Goal: Information Seeking & Learning: Compare options

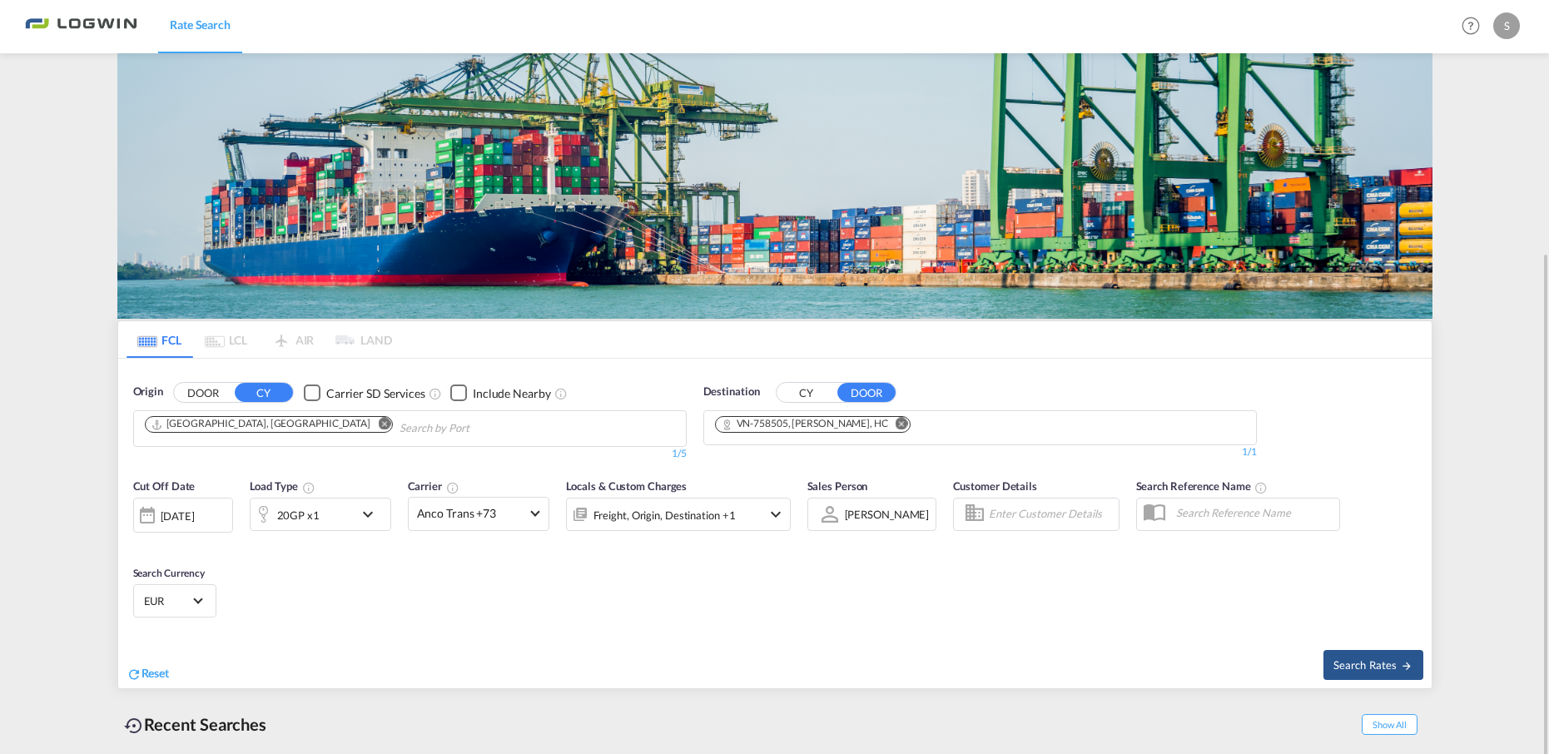
scroll to position [137, 0]
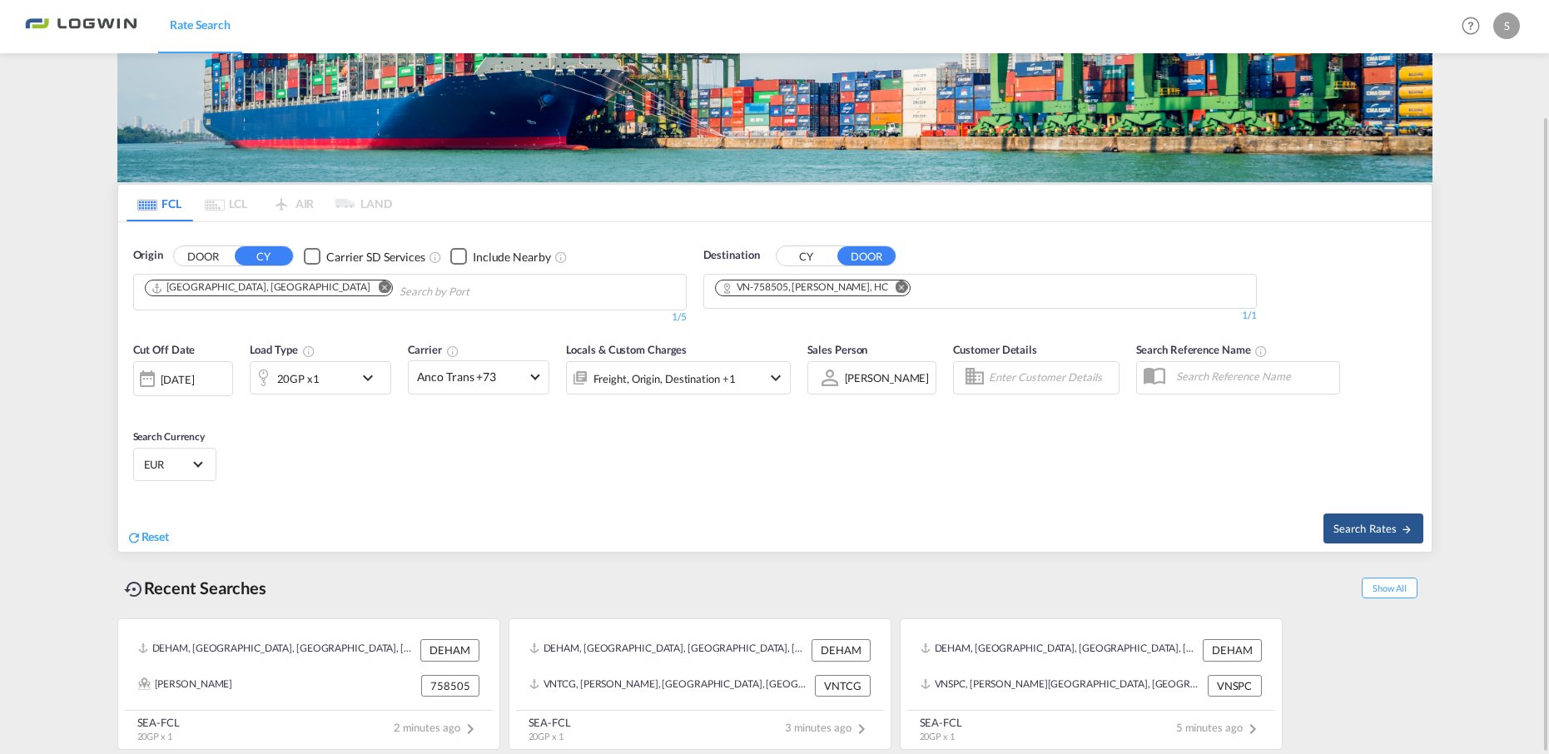
click at [815, 254] on button "CY" at bounding box center [806, 256] width 58 height 19
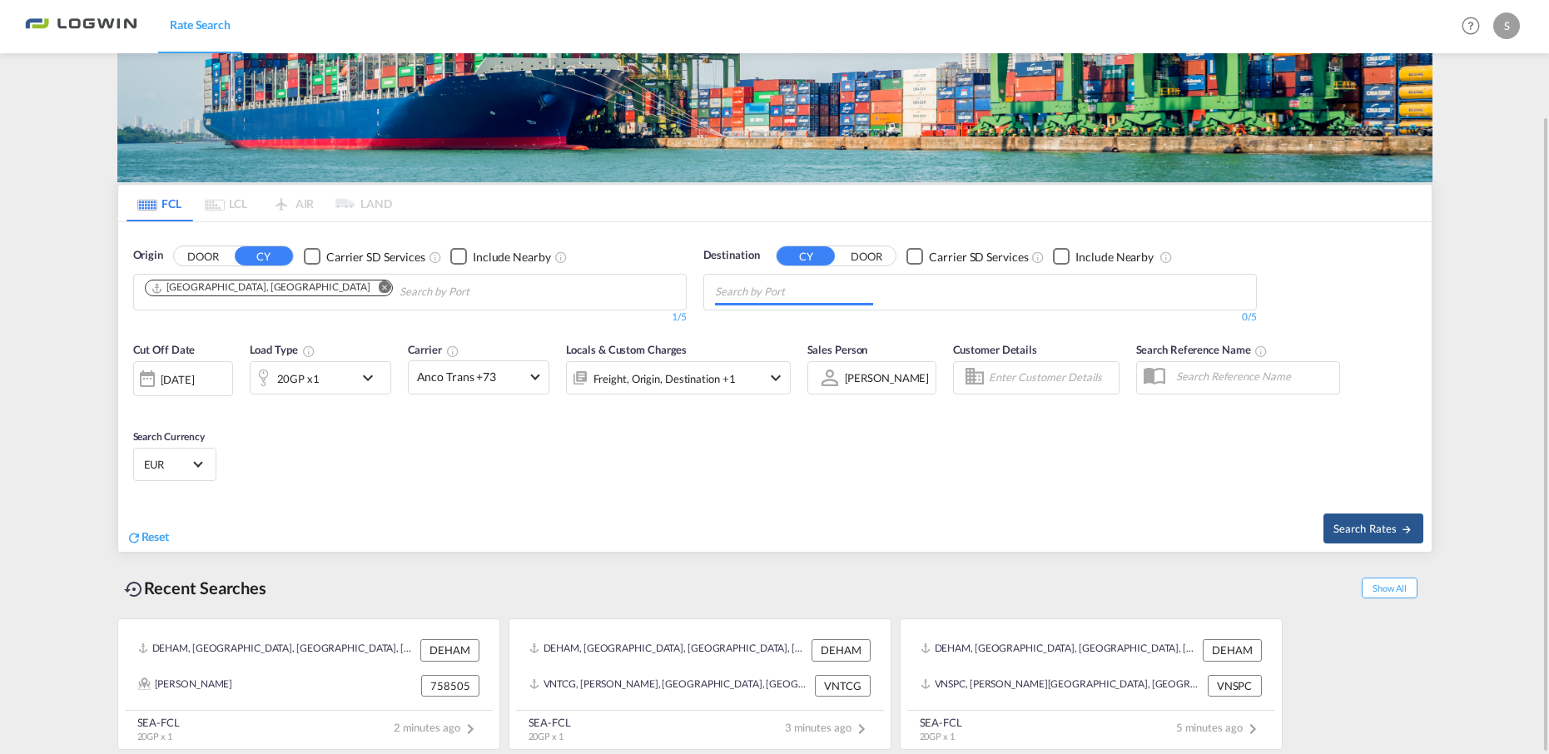
click at [808, 286] on input "Chips input." at bounding box center [794, 292] width 158 height 27
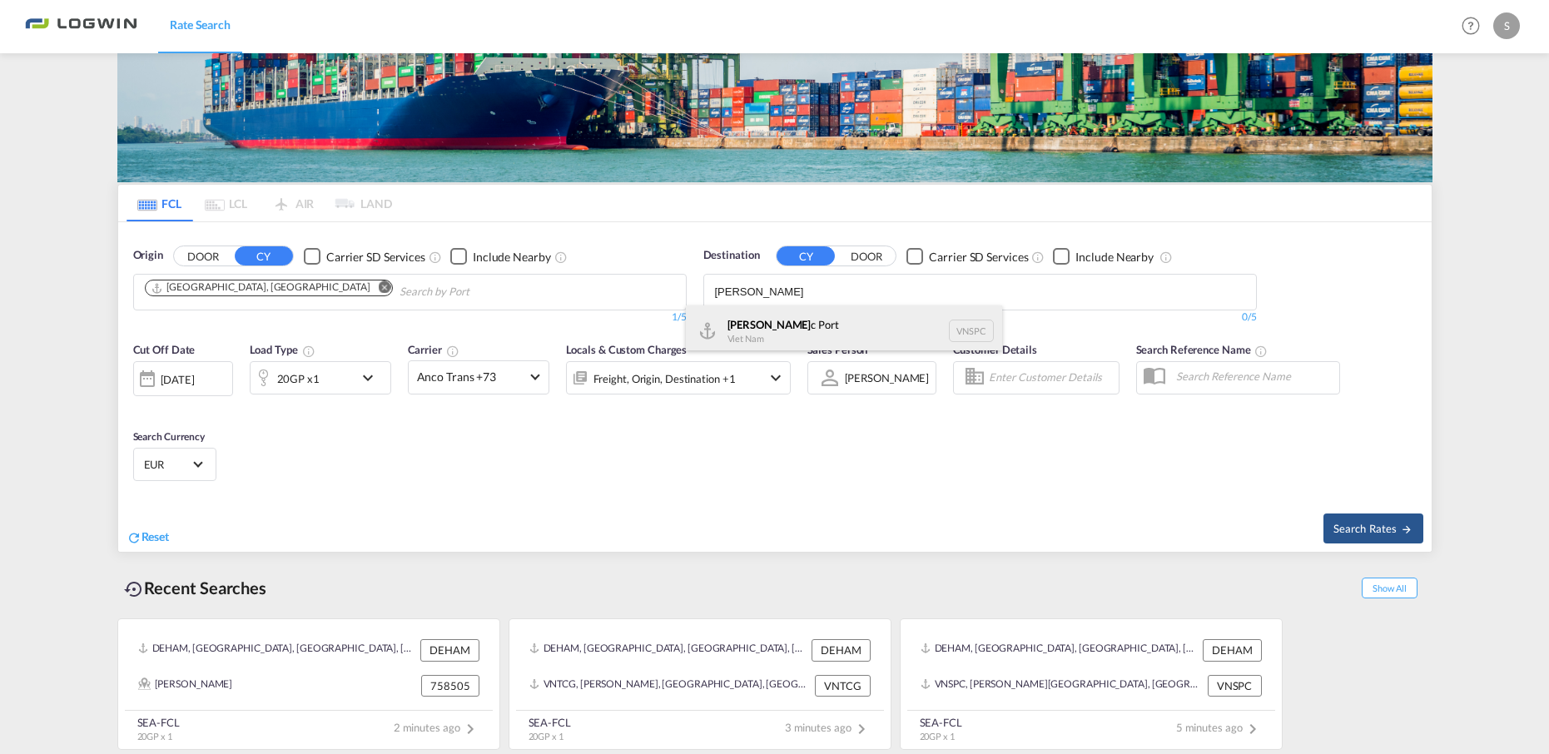
type input "[PERSON_NAME]"
click at [775, 330] on div "[PERSON_NAME] c [GEOGRAPHIC_DATA] VNSPC" at bounding box center [844, 331] width 316 height 50
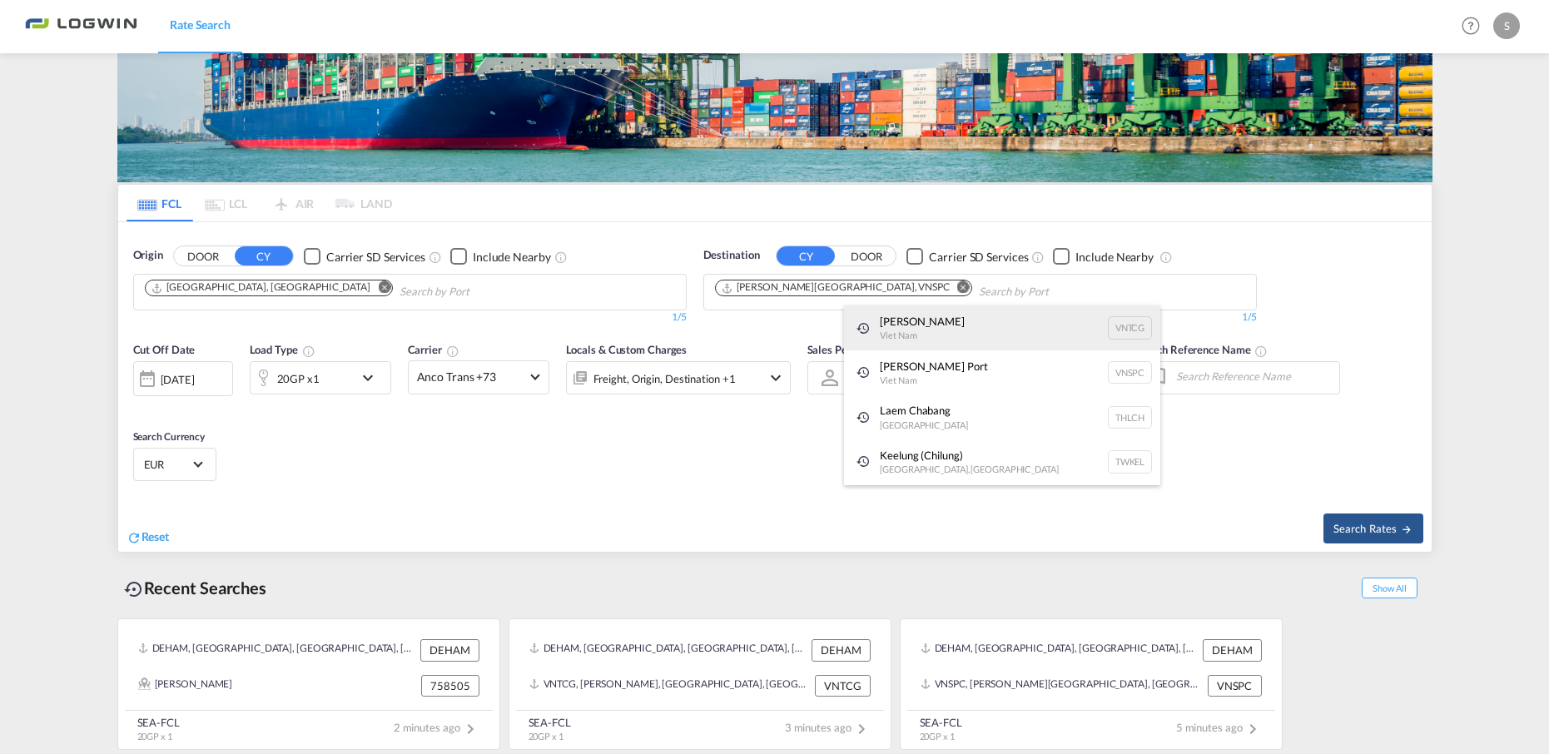
click at [921, 324] on div "[PERSON_NAME] Viet Nam VNTCG" at bounding box center [1002, 328] width 316 height 45
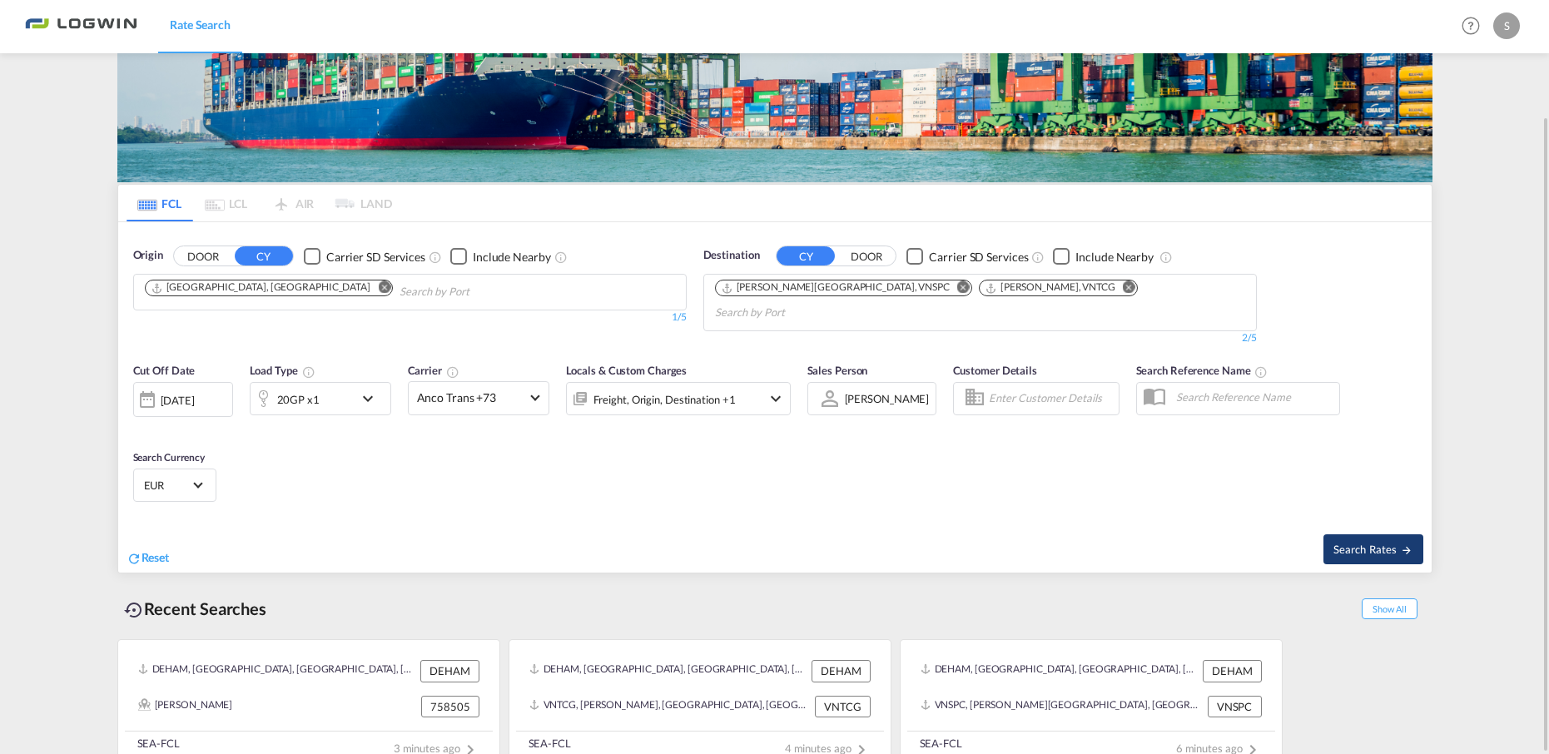
click at [1359, 543] on span "Search Rates" at bounding box center [1374, 549] width 80 height 13
type input "DEHAM to VNSPC,VNTCG / [DATE]"
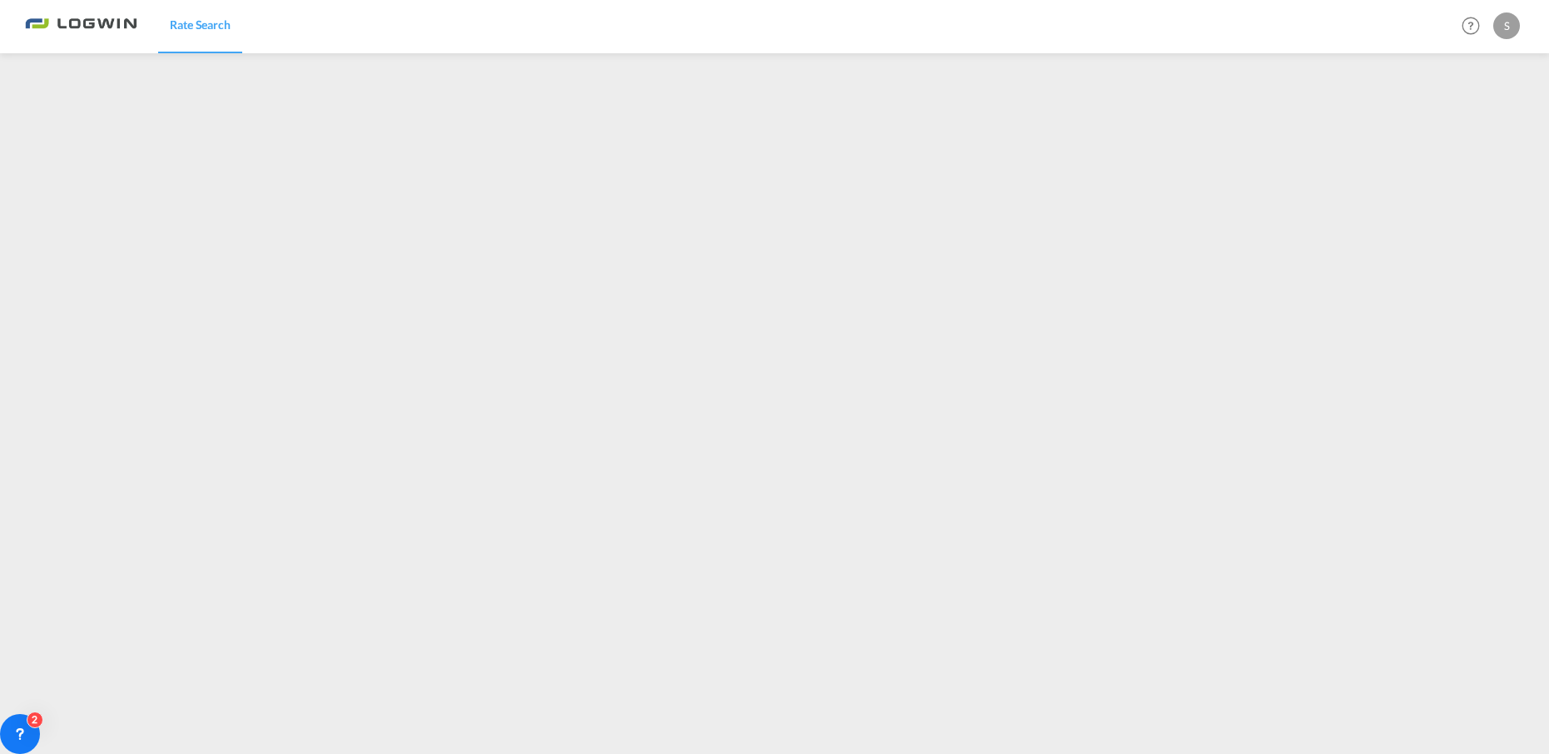
click at [206, 29] on span "Rate Search" at bounding box center [200, 24] width 61 height 14
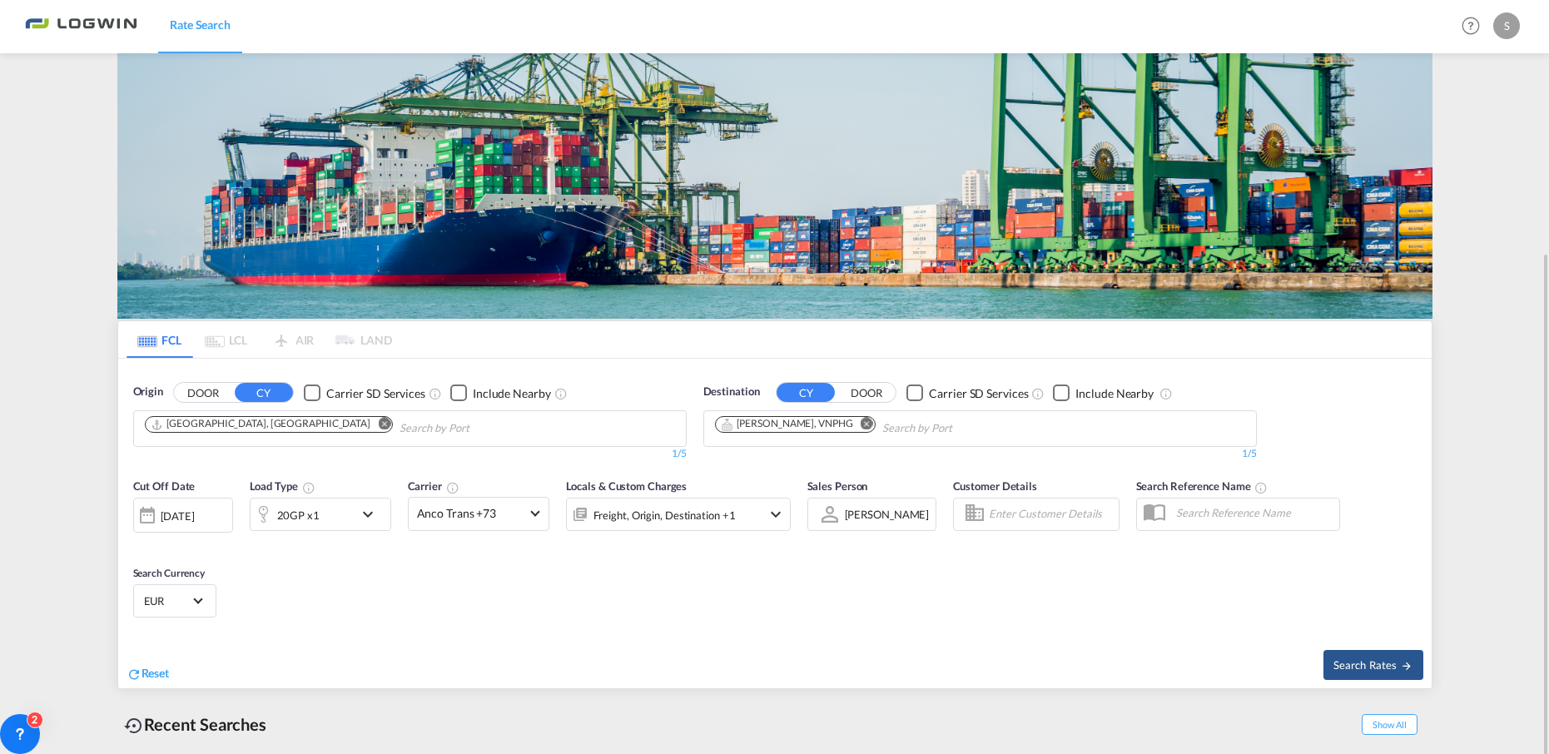
scroll to position [137, 0]
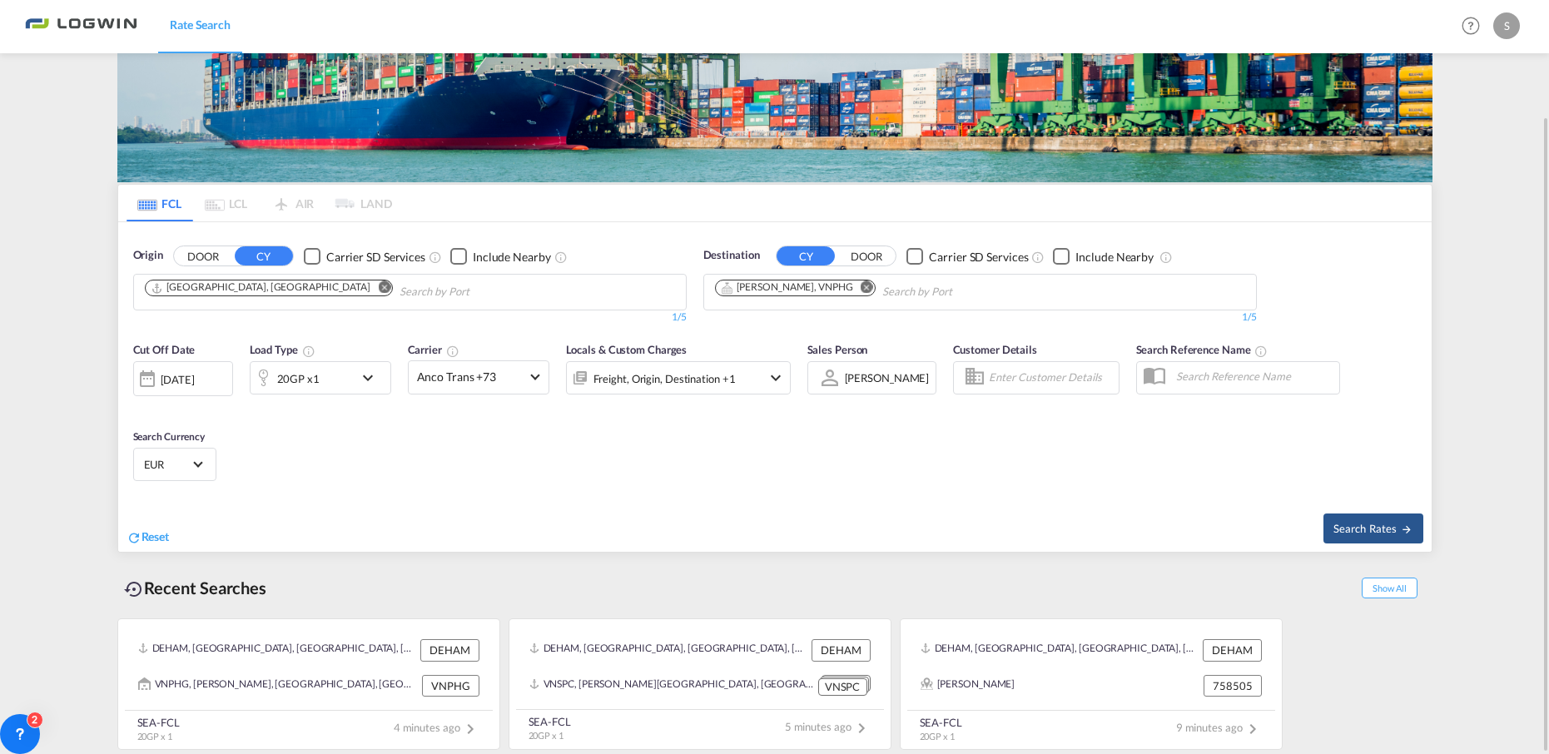
click at [195, 375] on div "[DATE]" at bounding box center [178, 379] width 34 height 15
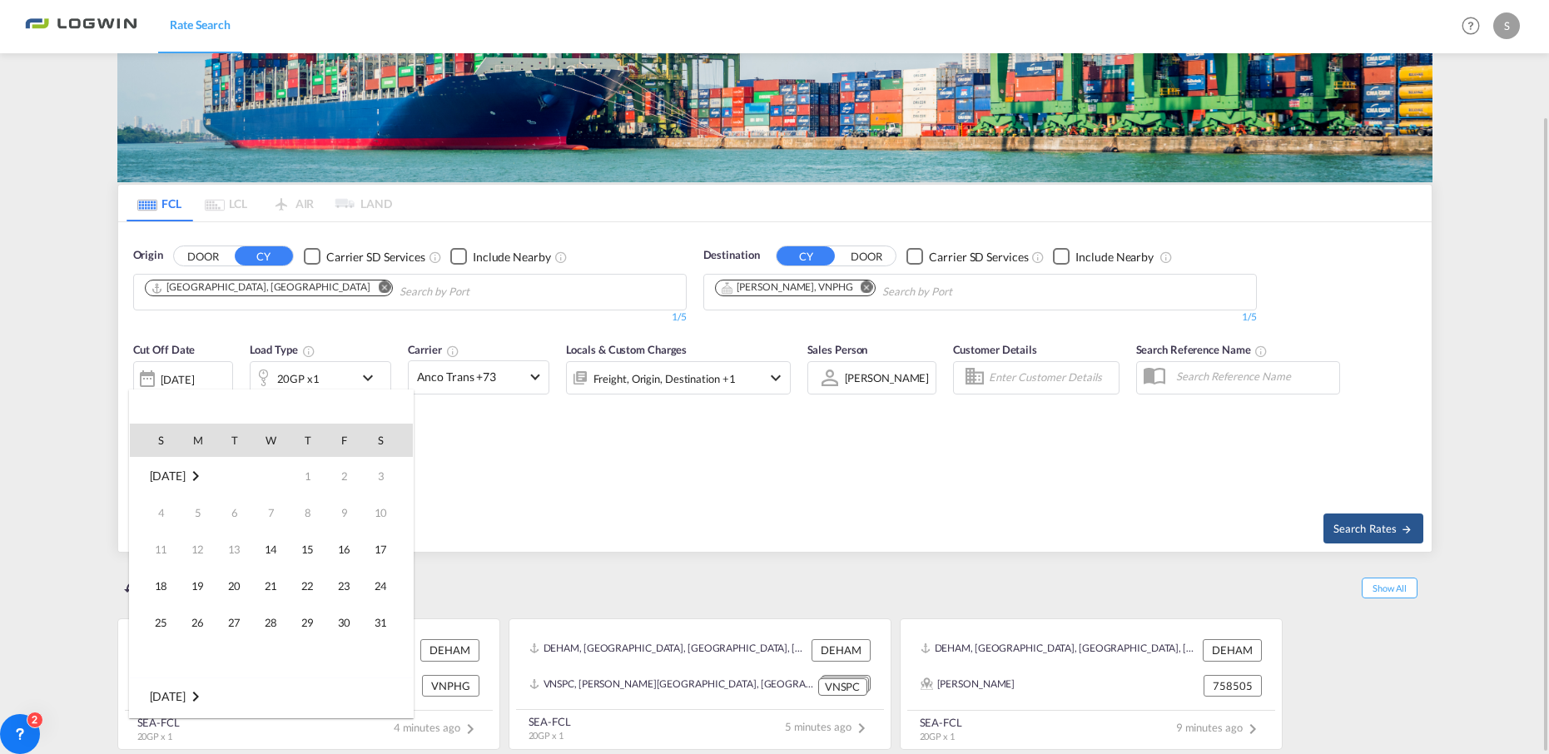
scroll to position [662, 0]
click at [163, 585] on span "17" at bounding box center [161, 585] width 33 height 33
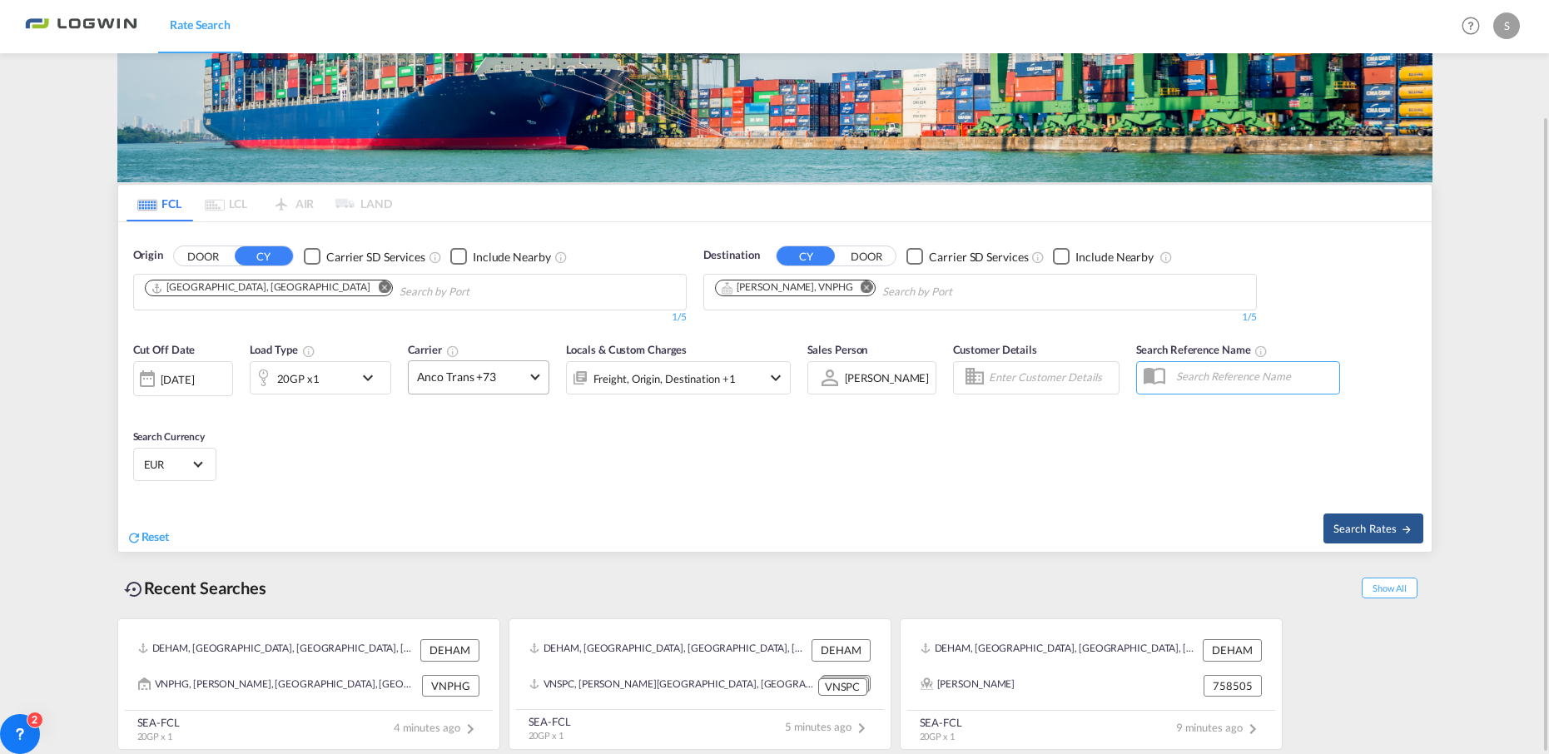
click at [531, 375] on span at bounding box center [534, 375] width 9 height 9
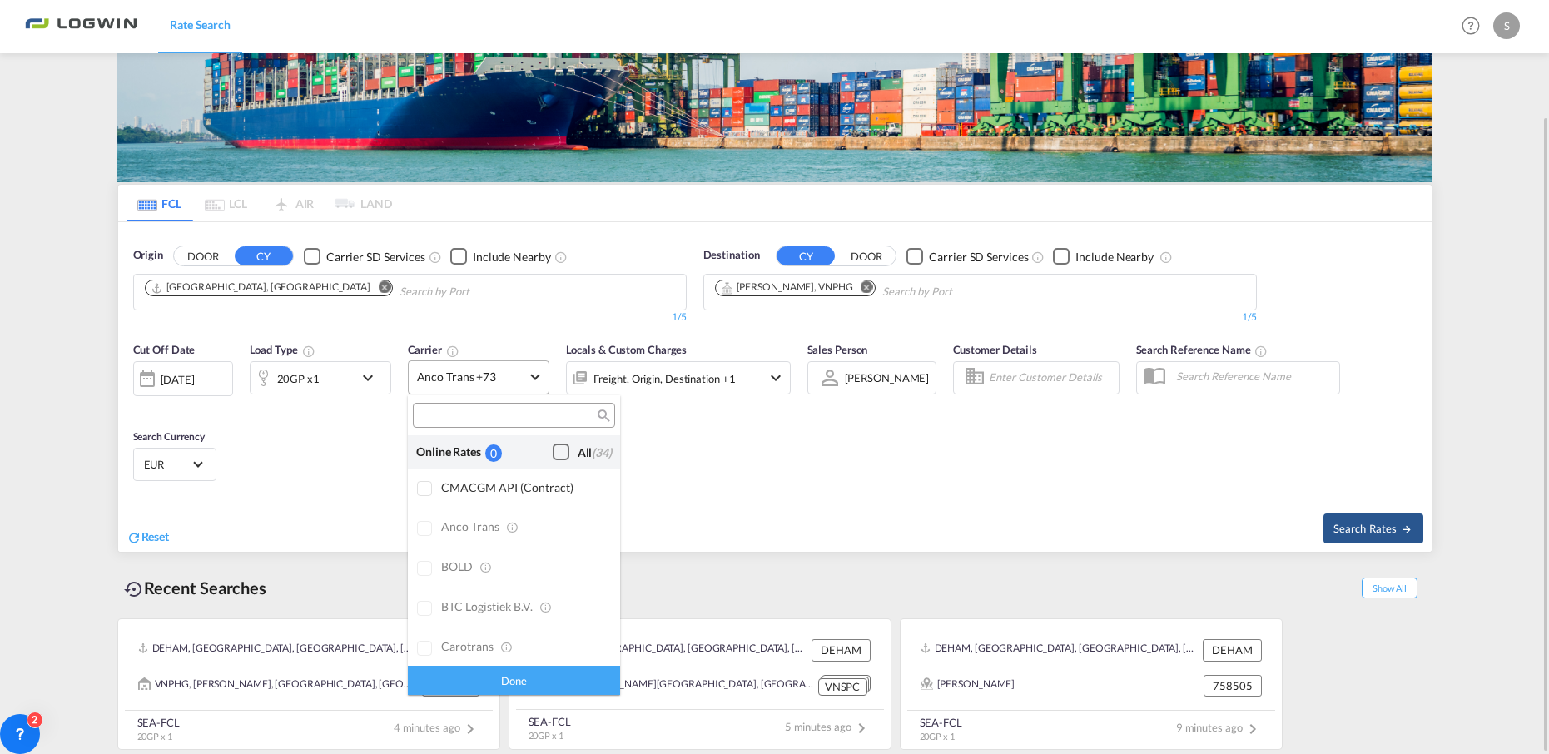
scroll to position [1337, 0]
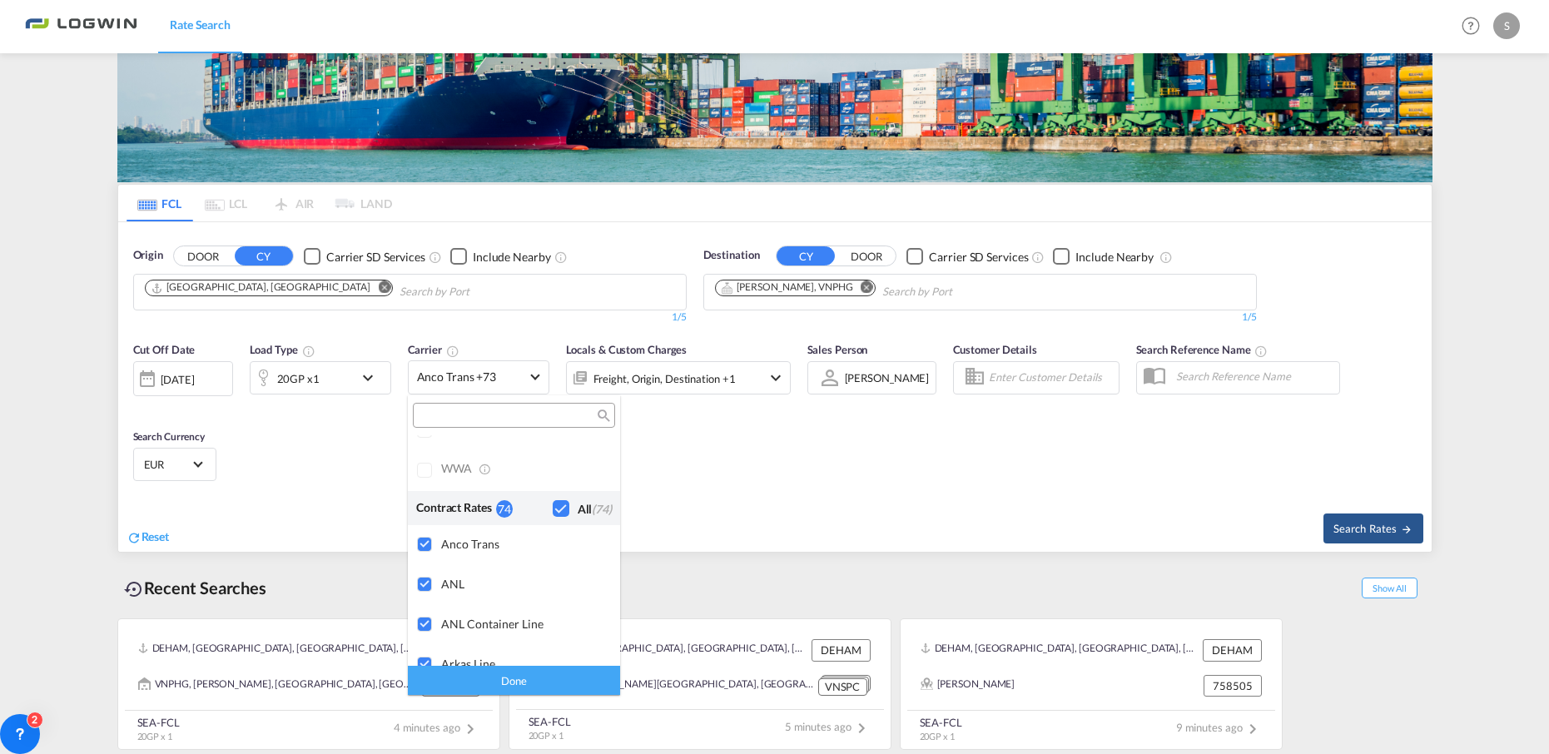
click at [542, 465] on div "WWA" at bounding box center [524, 469] width 166 height 16
click at [1358, 523] on md-backdrop at bounding box center [774, 377] width 1549 height 754
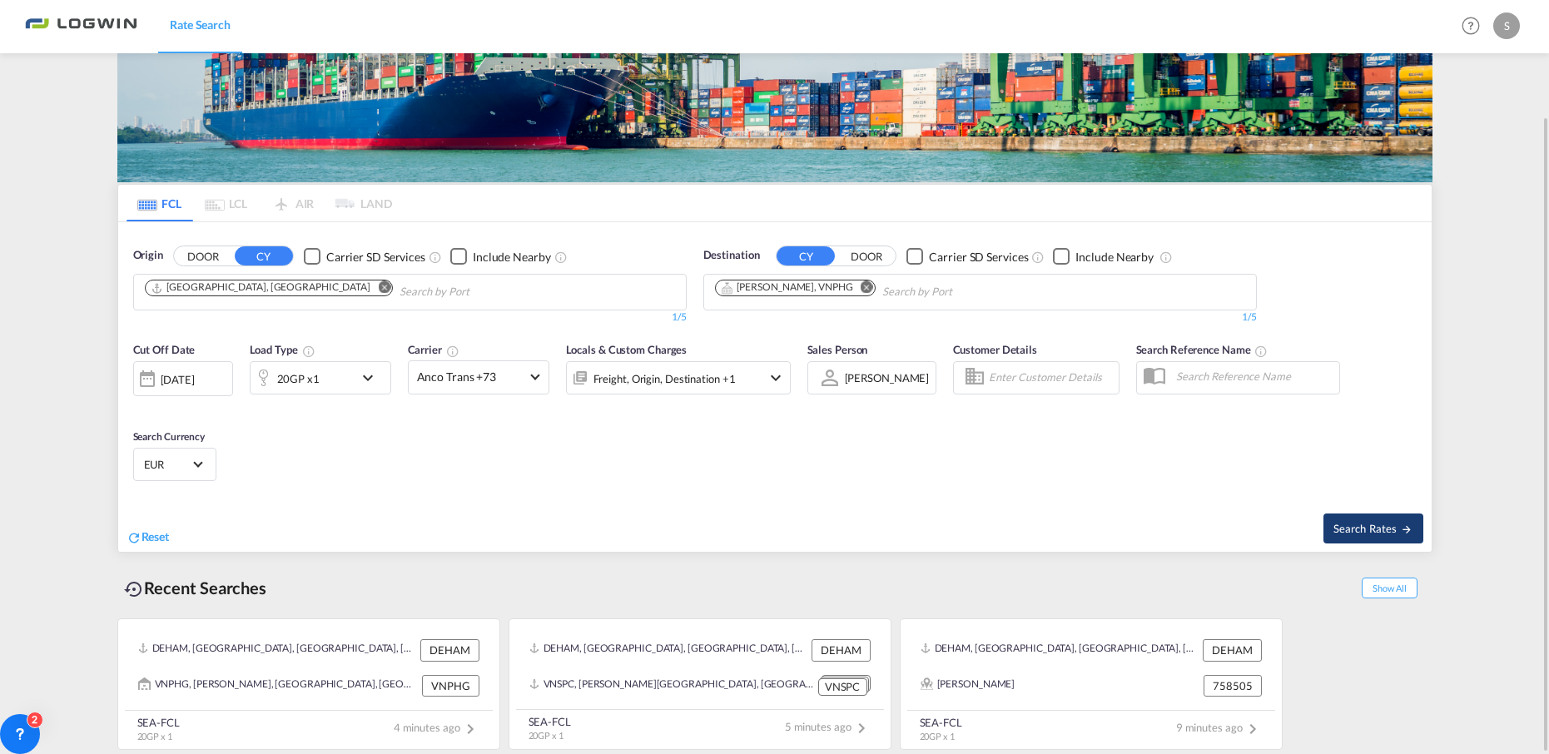
click at [1365, 529] on span "Search Rates" at bounding box center [1374, 528] width 80 height 13
type input "DEHAM to VNPHG / [DATE]"
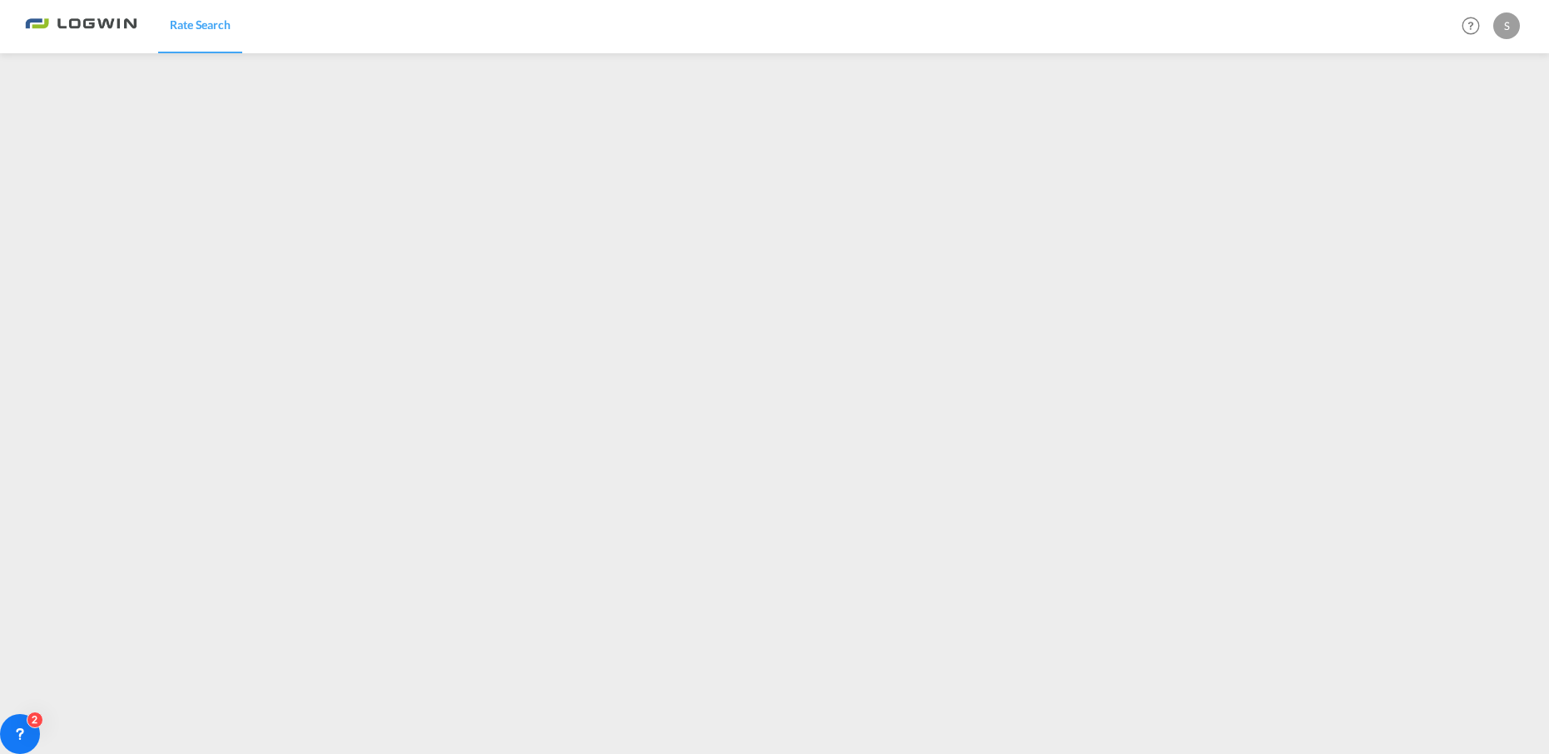
click at [1505, 22] on div "S" at bounding box center [1506, 25] width 27 height 27
click at [1476, 131] on button "Logout" at bounding box center [1487, 127] width 108 height 33
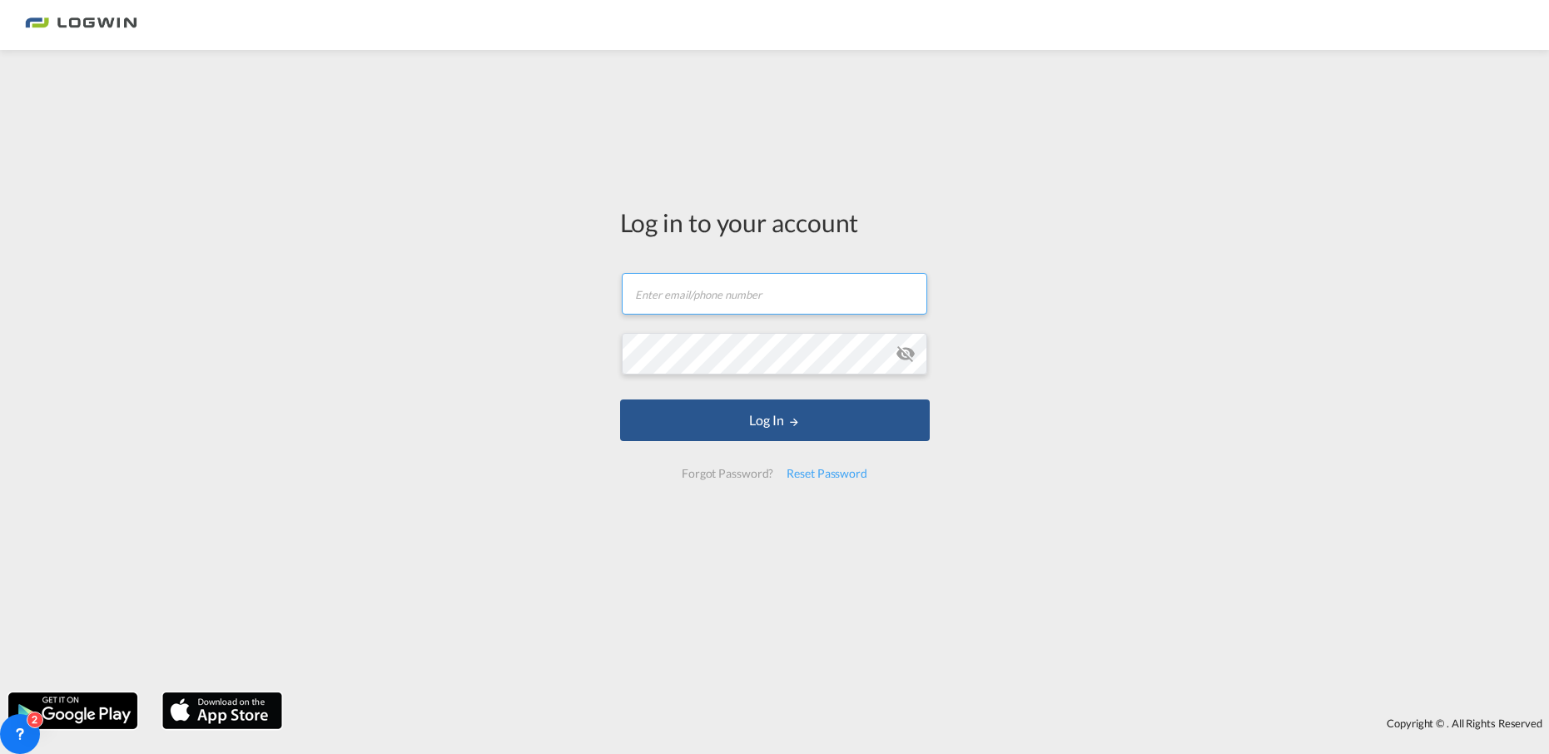
type input "[EMAIL_ADDRESS][PERSON_NAME][DOMAIN_NAME]"
type input "sascha.eichele@logwin-logistics.com"
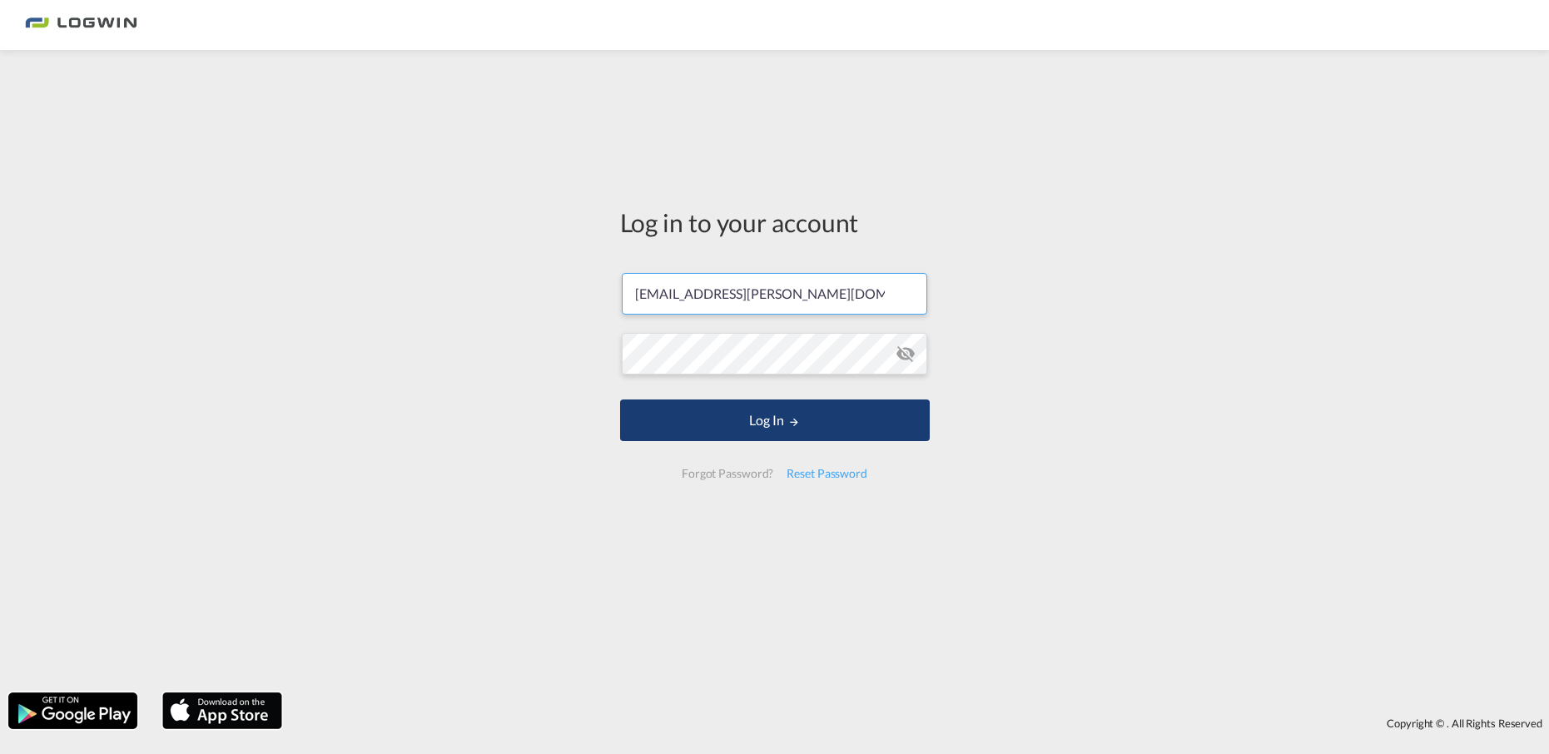
click at [735, 433] on button "Log In" at bounding box center [775, 421] width 310 height 42
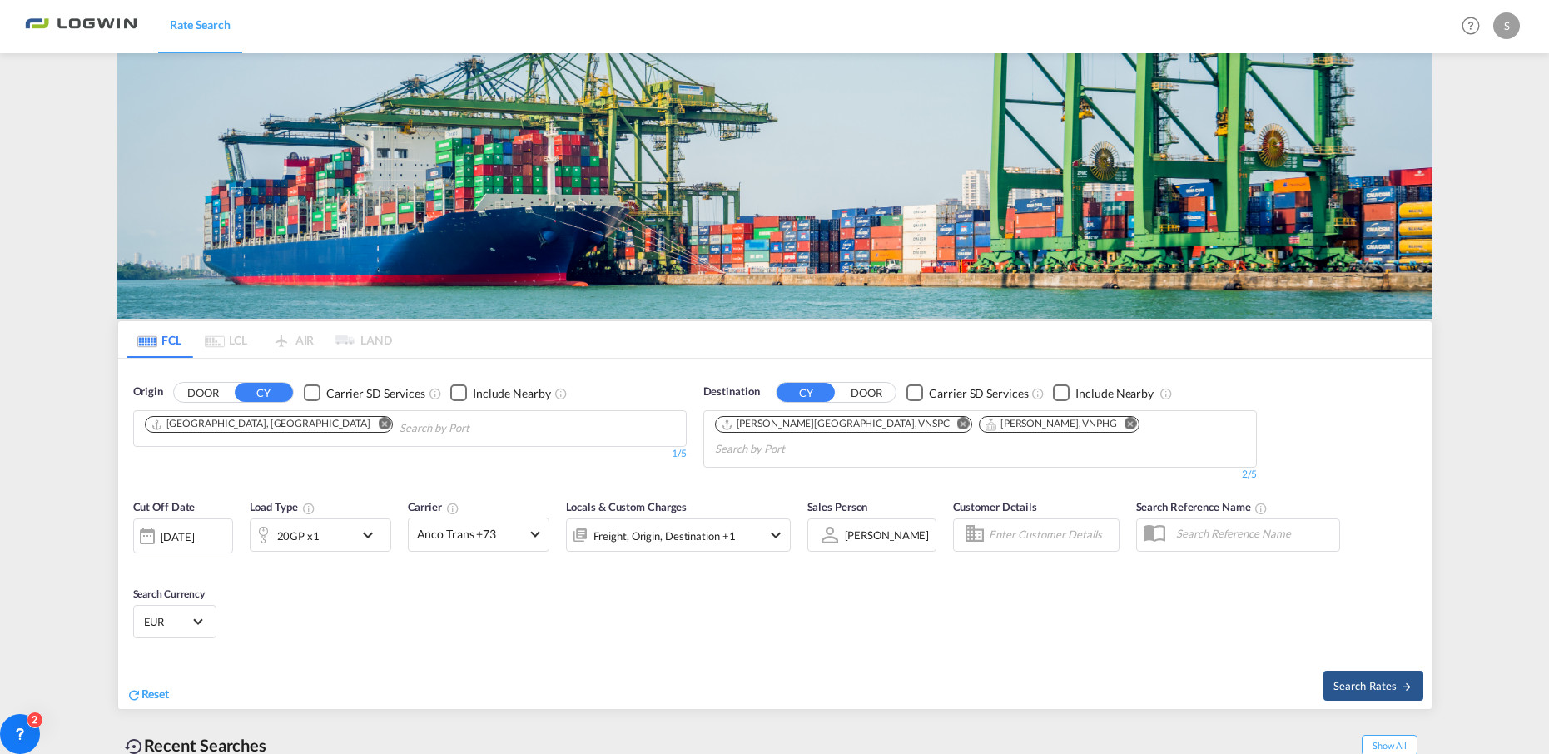
click at [1125, 418] on md-icon "Remove" at bounding box center [1131, 424] width 12 height 12
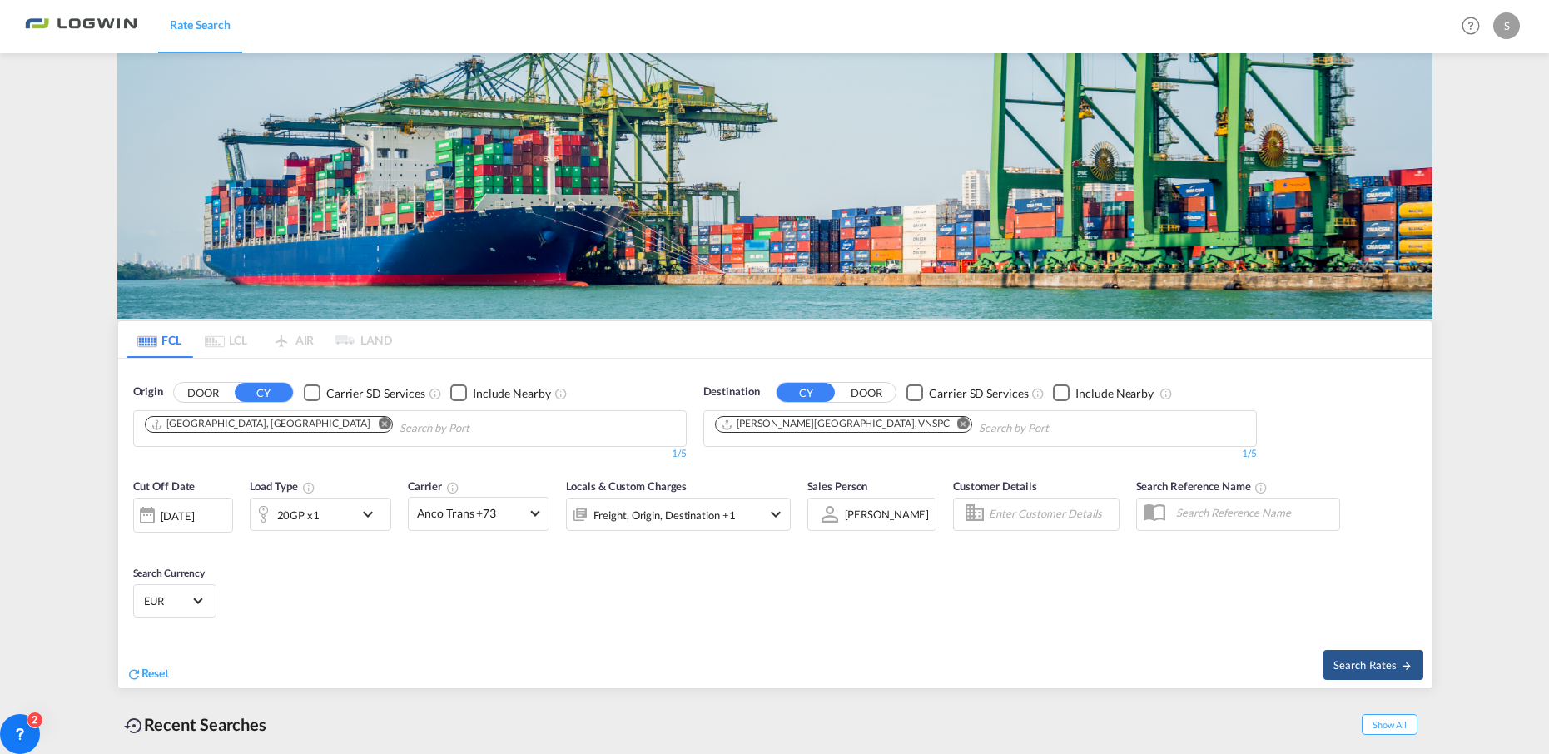
drag, startPoint x: 996, startPoint y: 173, endPoint x: 854, endPoint y: 173, distance: 141.5
click at [957, 418] on md-icon "Remove" at bounding box center [963, 424] width 12 height 12
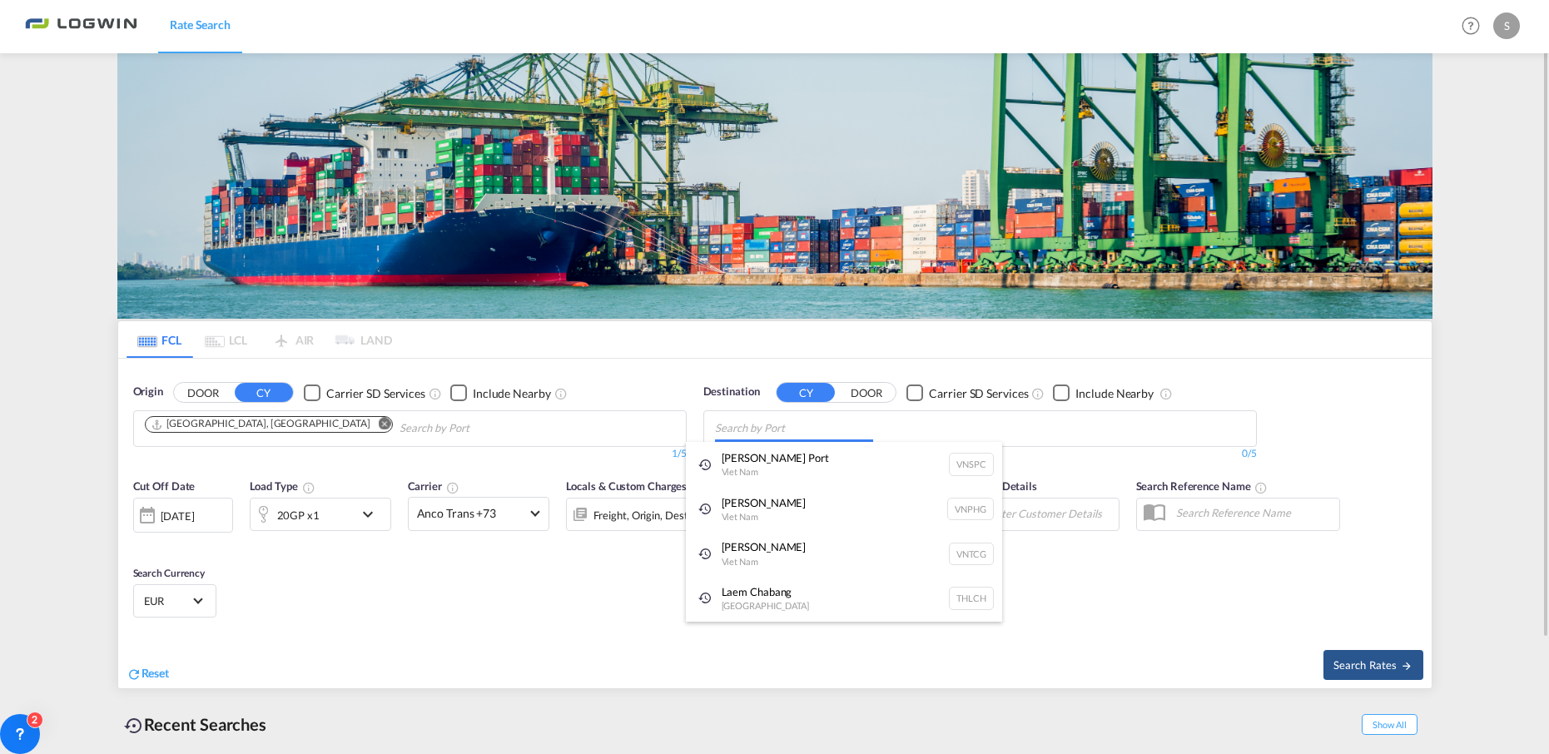
click at [776, 431] on body "Rate Search Rate Search Help Resources Product Release S My Profile Logout FCL …" at bounding box center [774, 377] width 1549 height 754
click at [776, 430] on body "Rate Search Rate Search Help Resources Product Release S My Profile Logout FCL …" at bounding box center [774, 377] width 1549 height 754
paste input "Tan Cang Hiep Phuoc"
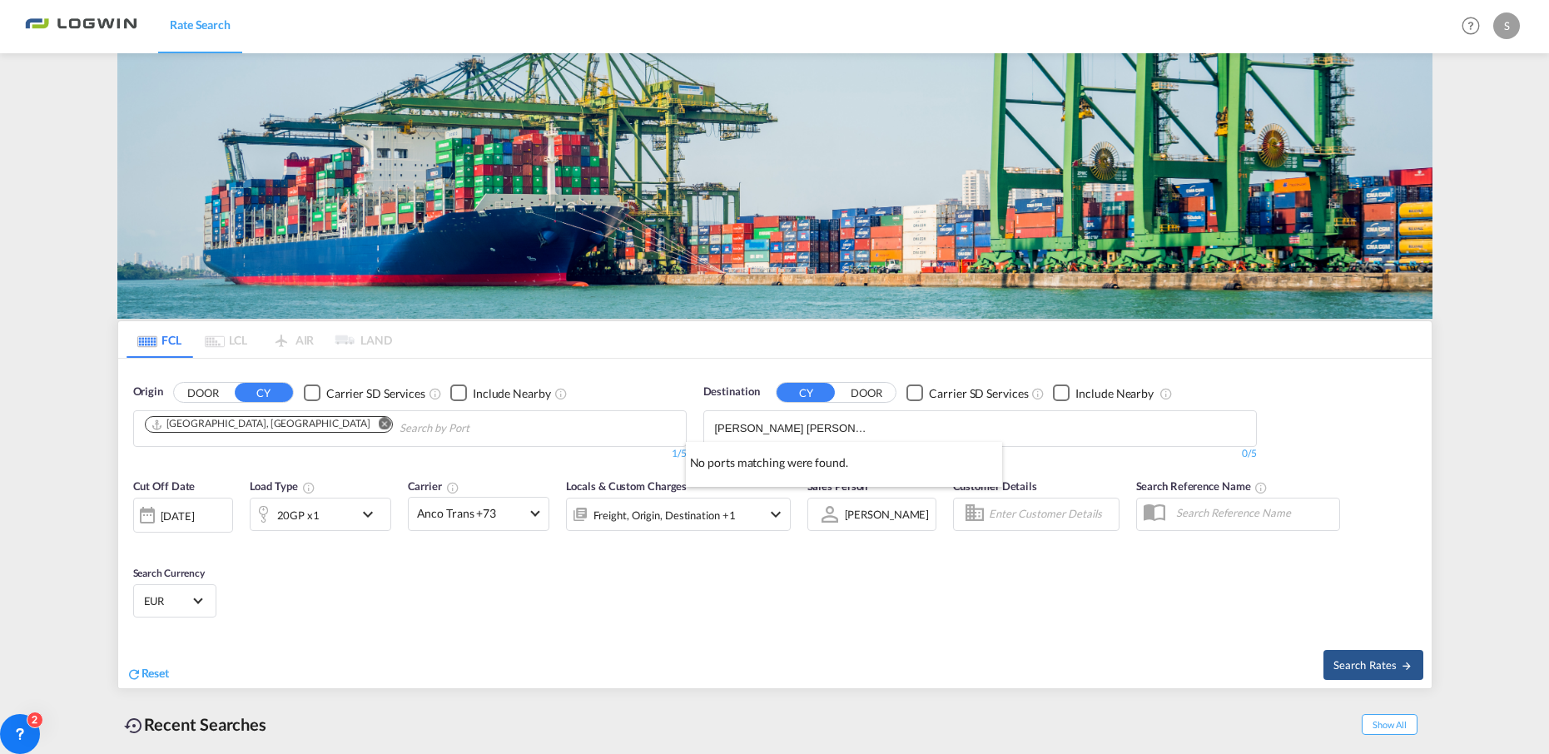
click at [762, 425] on body "Rate Search Rate Search Help Resources Product Release S My Profile Logout FCL …" at bounding box center [774, 377] width 1549 height 754
drag, startPoint x: 759, startPoint y: 428, endPoint x: 697, endPoint y: 436, distance: 63.0
click at [697, 436] on div "Destination CY DOOR Carrier SD Services Include Nearby Tan Cang Hiep Phuoc 0/5 …" at bounding box center [980, 422] width 570 height 94
type input "[PERSON_NAME]"
click at [766, 455] on div "Hiep Phuoc Port Viet Nam VNSPC" at bounding box center [844, 467] width 316 height 50
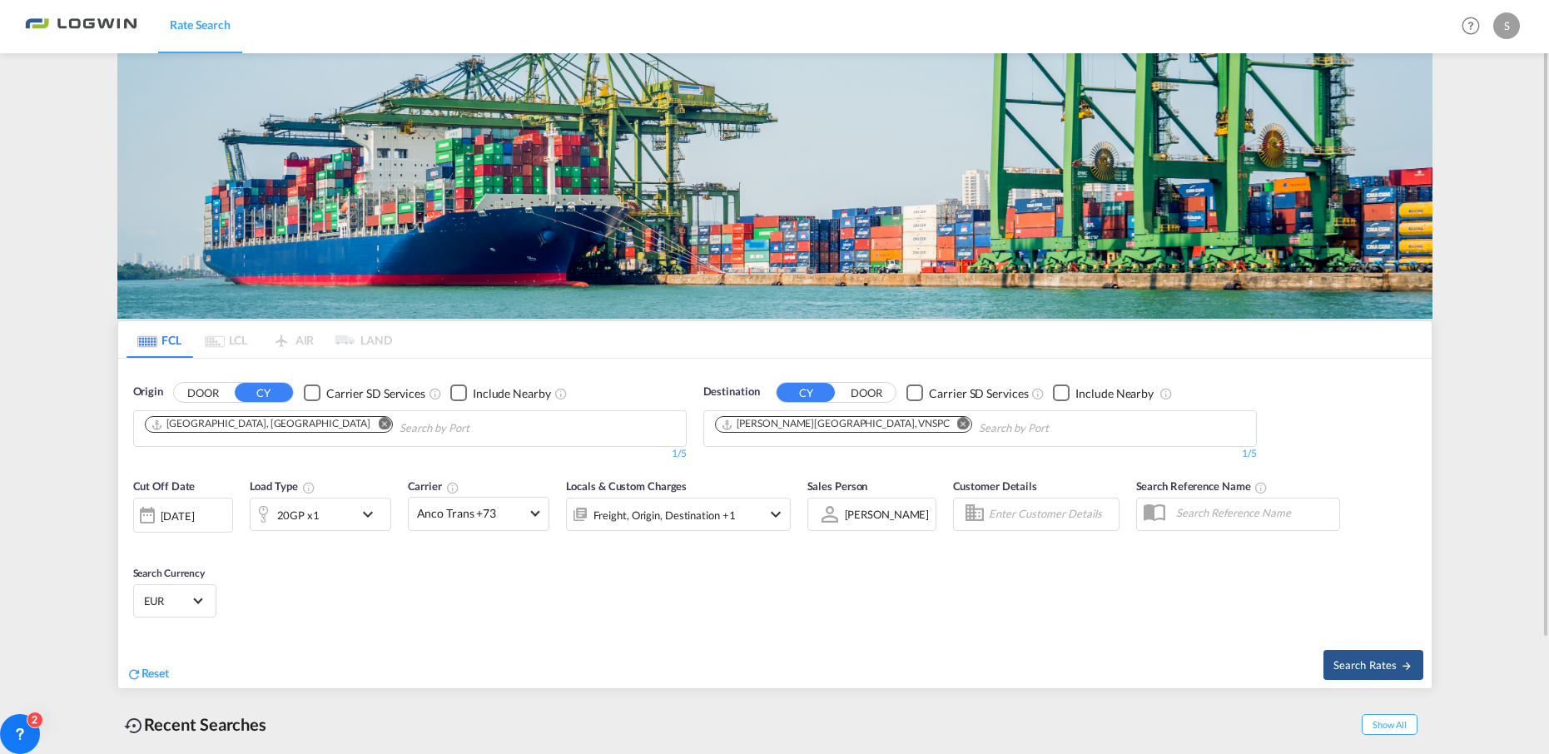
click at [372, 510] on md-icon "icon-chevron-down" at bounding box center [372, 514] width 28 height 20
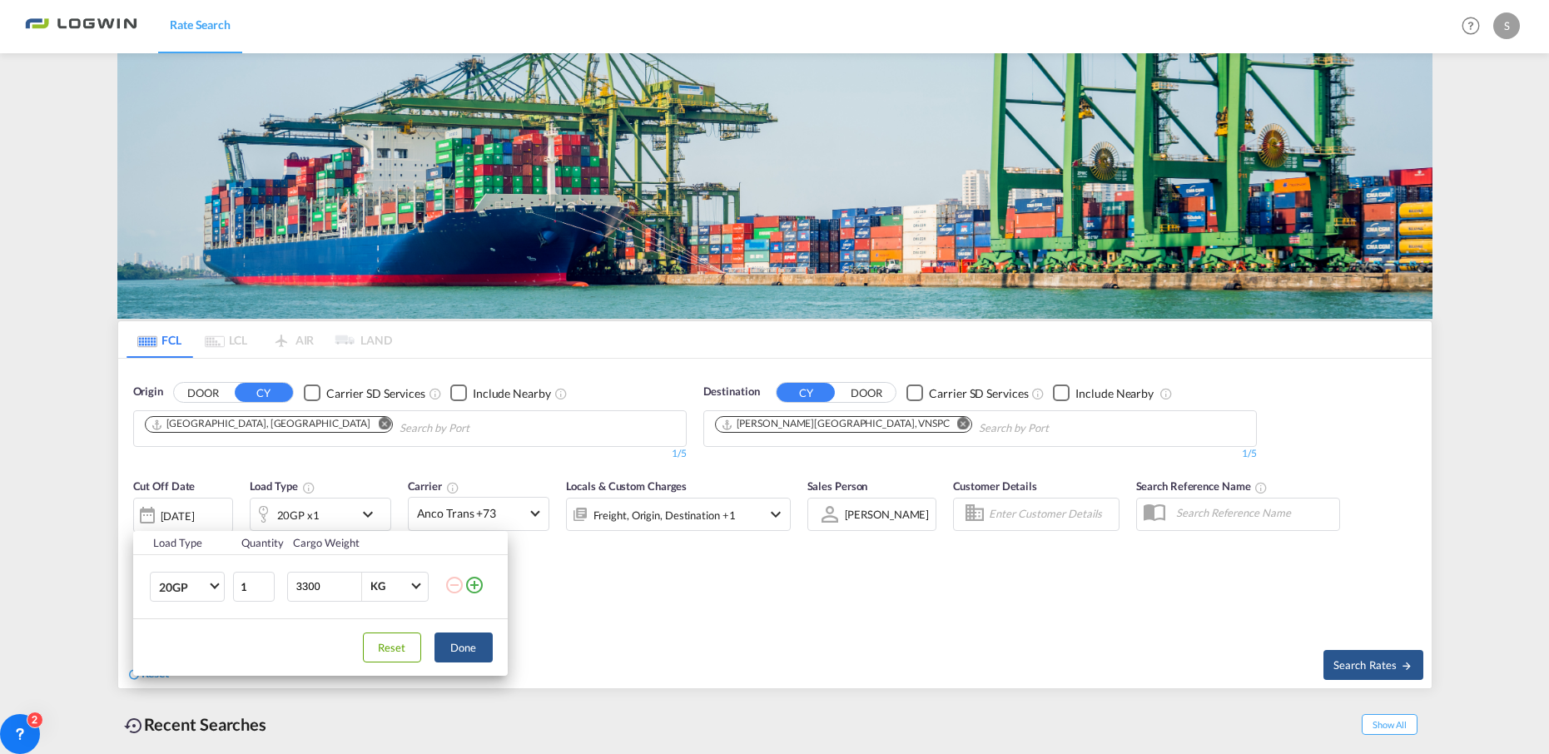
click at [500, 450] on div "Load Type Quantity Cargo Weight 20GP 20GP 40GP 40HC 45HC 20RE 40RE 40HR 20OT 40…" at bounding box center [774, 377] width 1549 height 754
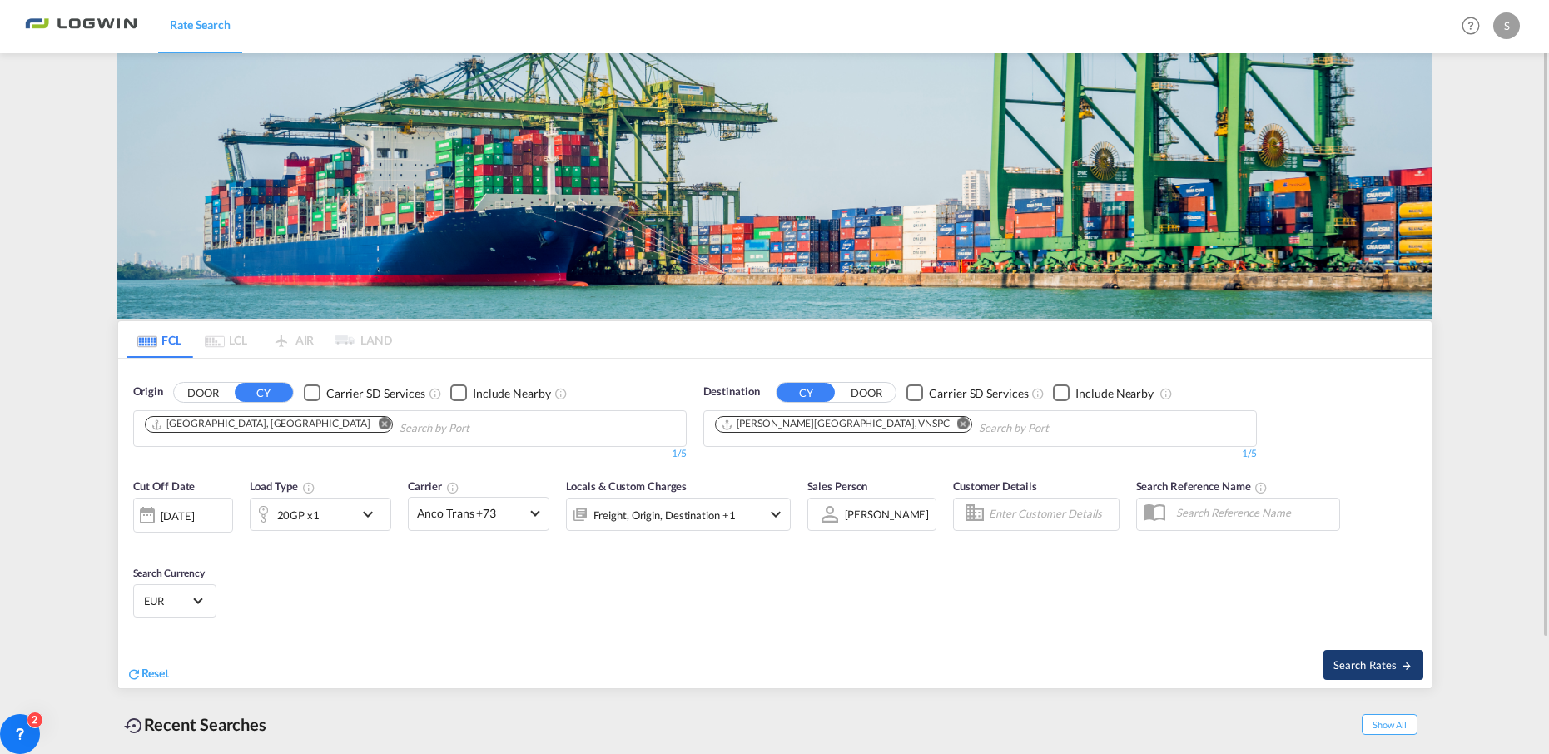
click at [1374, 663] on span "Search Rates" at bounding box center [1374, 664] width 80 height 13
type input "DEHAM to VNSPC / 12 Aug 2025"
